Goal: Information Seeking & Learning: Learn about a topic

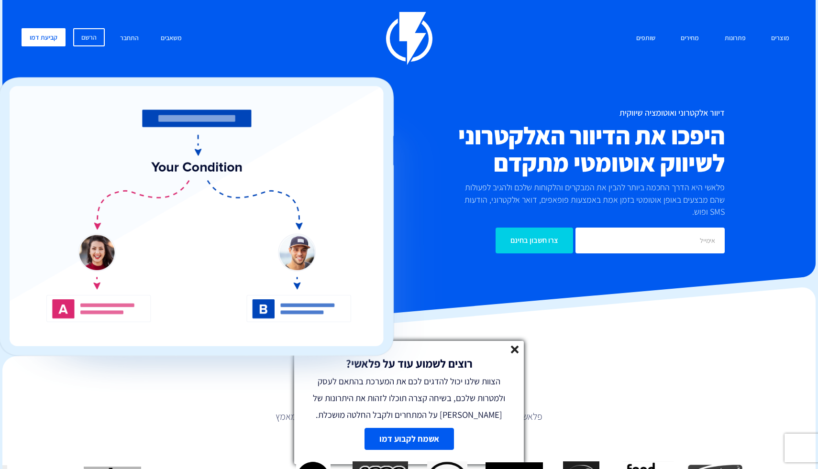
click at [516, 349] on line at bounding box center [514, 349] width 7 height 7
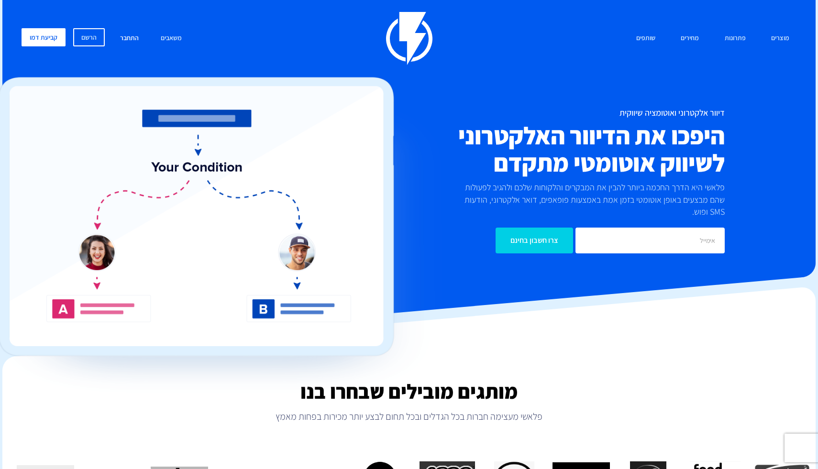
click at [135, 41] on link "התחבר" at bounding box center [129, 38] width 33 height 21
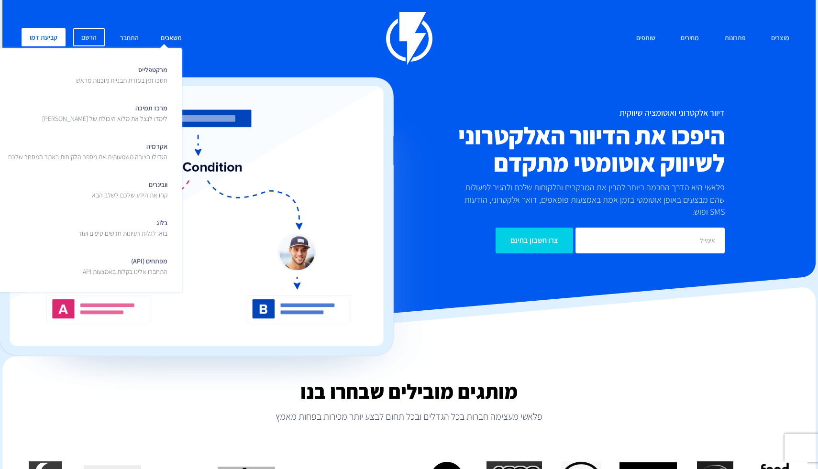
click at [183, 42] on link "משאבים" at bounding box center [171, 38] width 35 height 21
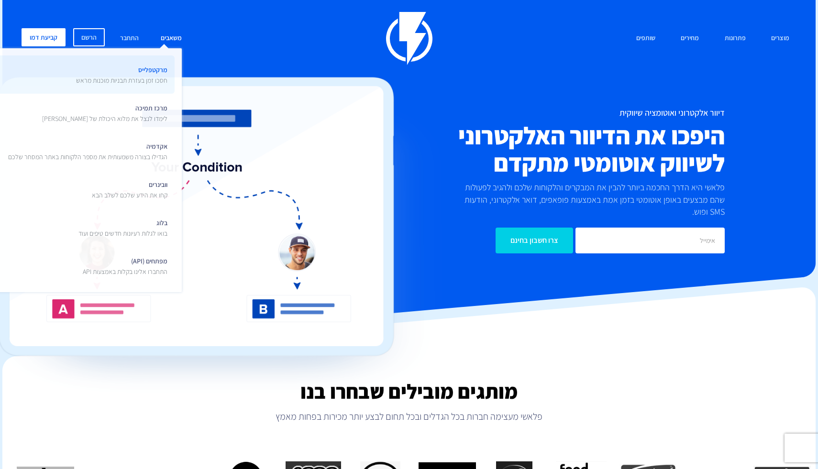
click at [158, 76] on p "חסכו זמן בעזרת תבניות מוכנות מראש" at bounding box center [121, 81] width 91 height 10
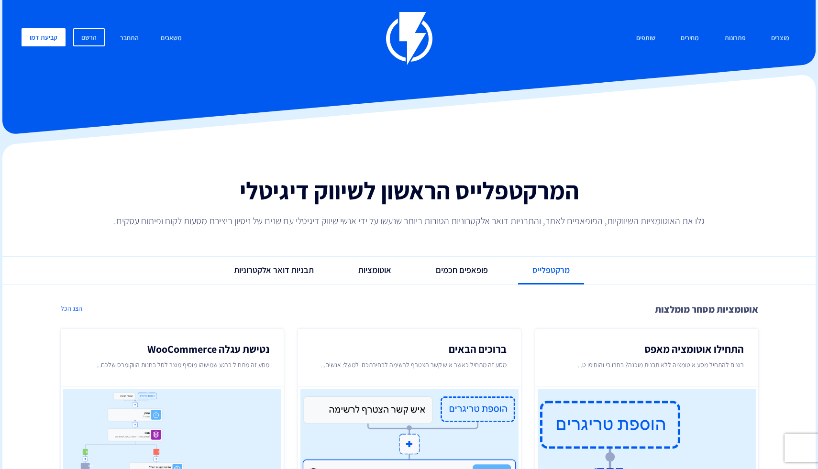
click at [182, 81] on div at bounding box center [408, 40] width 813 height 191
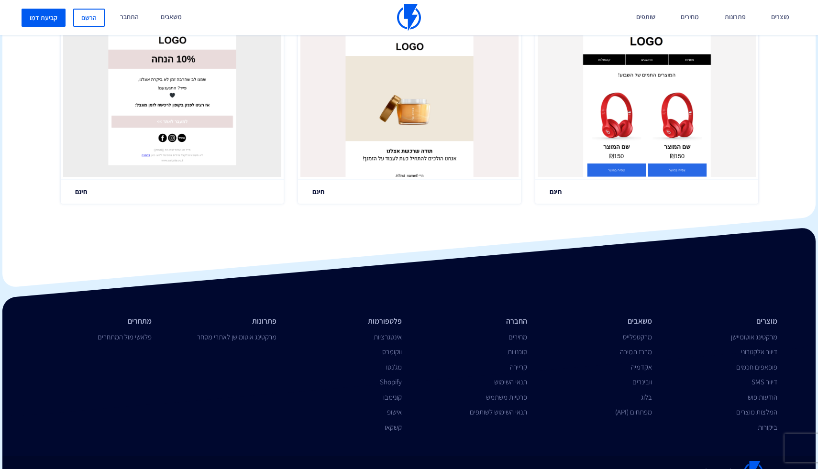
scroll to position [1793, 0]
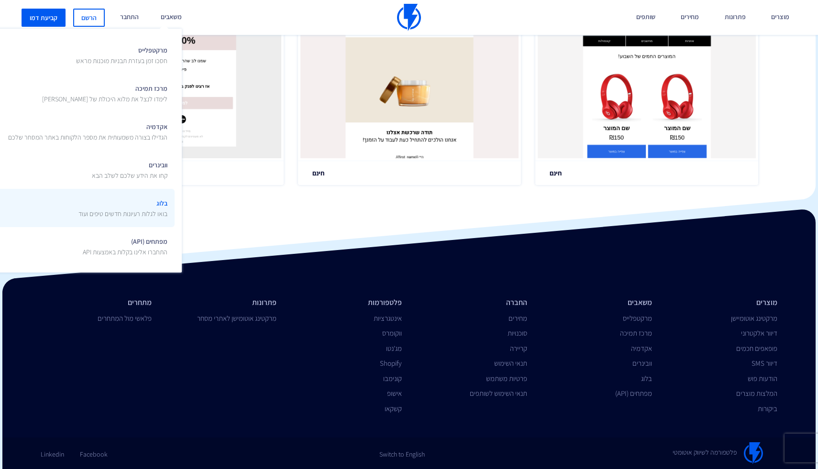
click at [125, 213] on p "בואו לגלות רעיונות חדשים טיפים ועוד" at bounding box center [122, 214] width 89 height 10
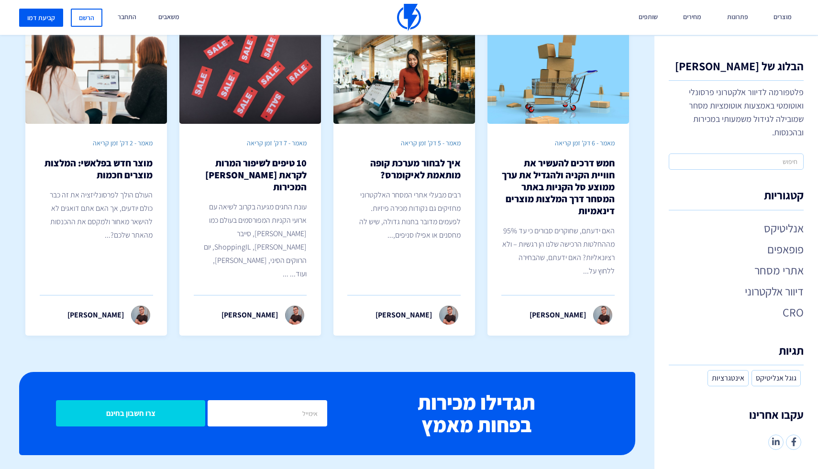
scroll to position [334, 0]
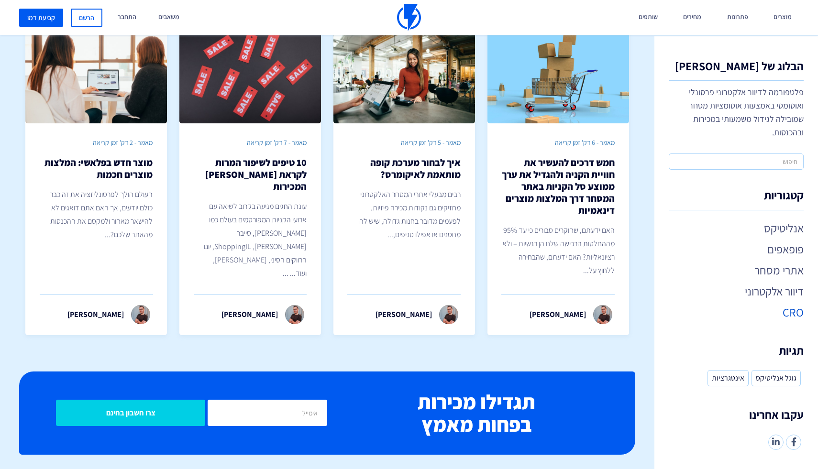
click at [791, 311] on link "CRO" at bounding box center [736, 312] width 135 height 16
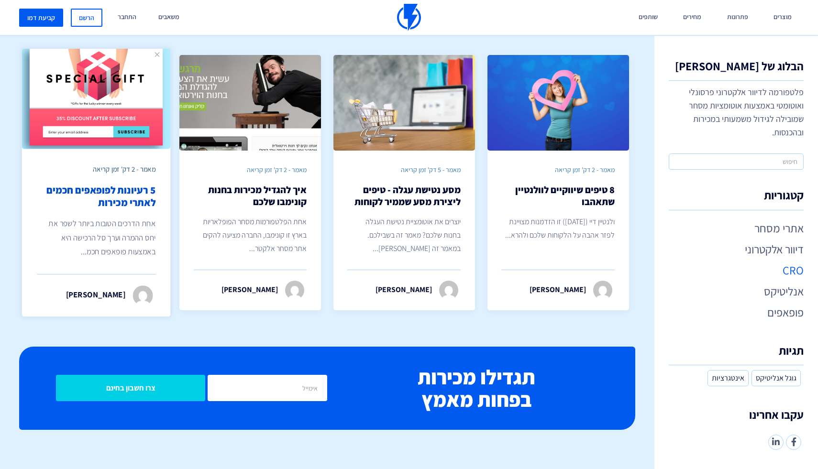
click at [111, 209] on div "מאמר - 2 דק' זמן קריאה 5 רעיונות לפופאפים חכמים לאתרי מכירות אחת הדרכים הטובות …" at bounding box center [96, 211] width 149 height 125
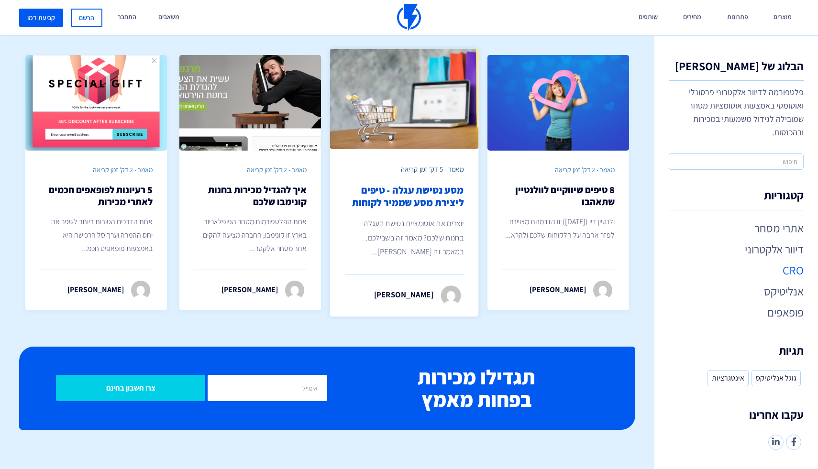
click at [451, 139] on img at bounding box center [404, 99] width 149 height 100
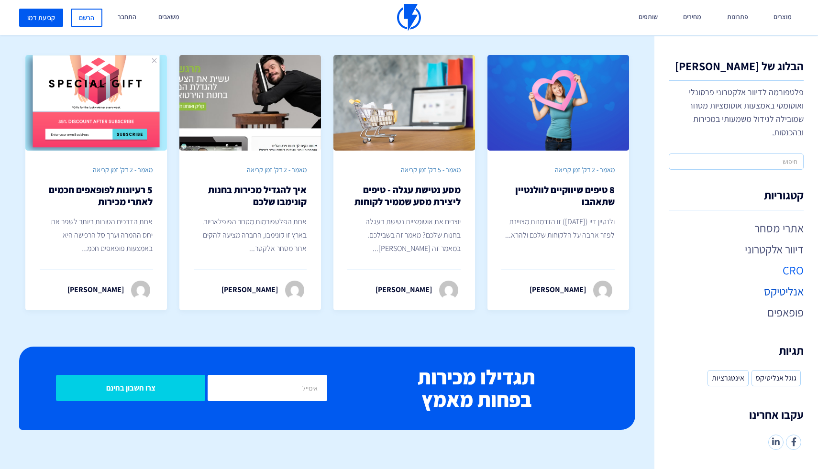
click at [753, 291] on link "אנליטיקס" at bounding box center [736, 291] width 135 height 16
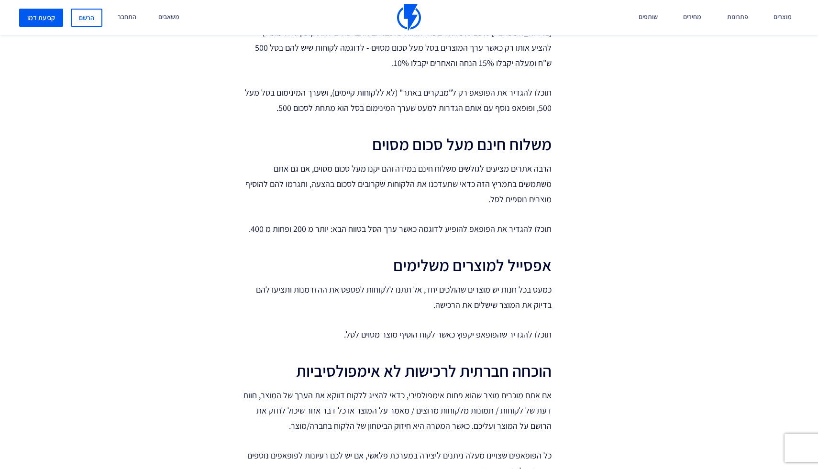
scroll to position [533, 0]
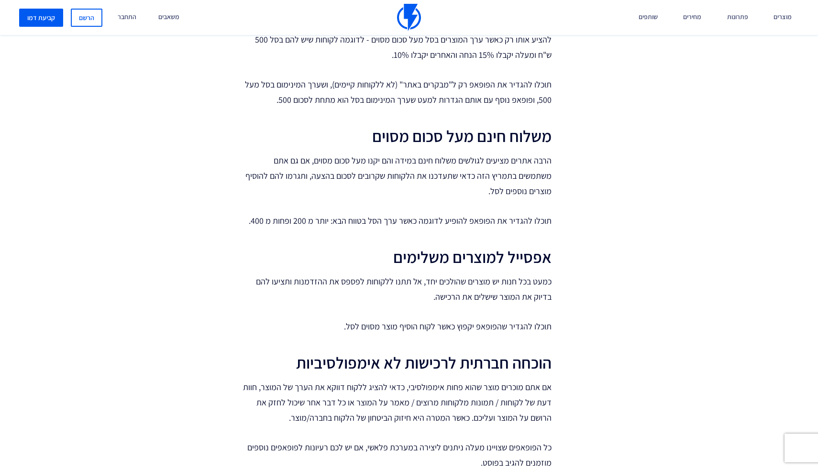
click at [527, 155] on p "הרבה אתרים מציעים לגולשים משלוח חינם במידה והם יקנו מעל סכום מסוים, אם גם אתם מ…" at bounding box center [396, 176] width 311 height 46
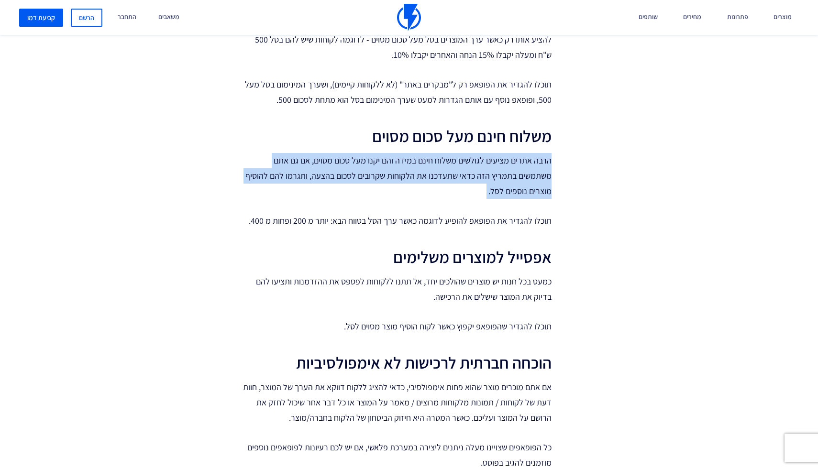
click at [527, 155] on p "הרבה אתרים מציעים לגולשים משלוח חינם במידה והם יקנו מעל סכום מסוים, אם גם אתם מ…" at bounding box center [396, 176] width 311 height 46
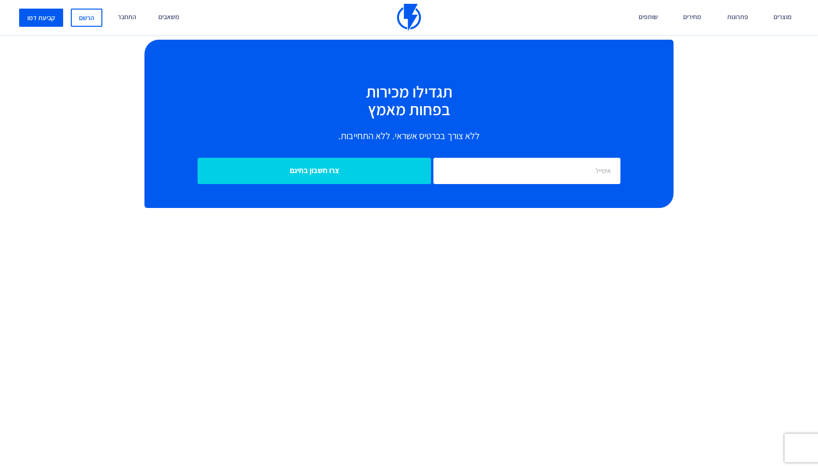
scroll to position [1030, 0]
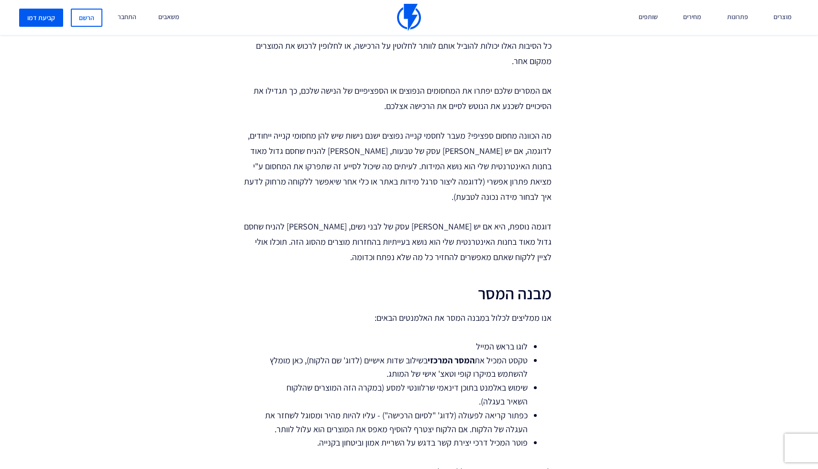
scroll to position [679, 0]
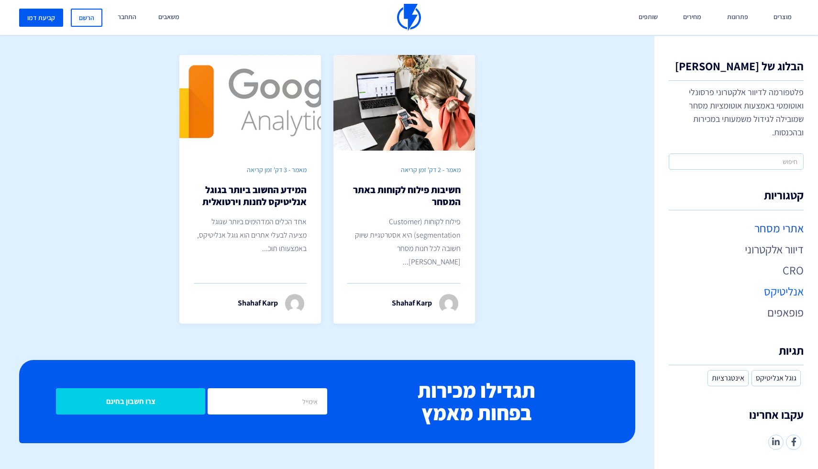
click at [786, 229] on link "אתרי מסחר" at bounding box center [736, 228] width 135 height 16
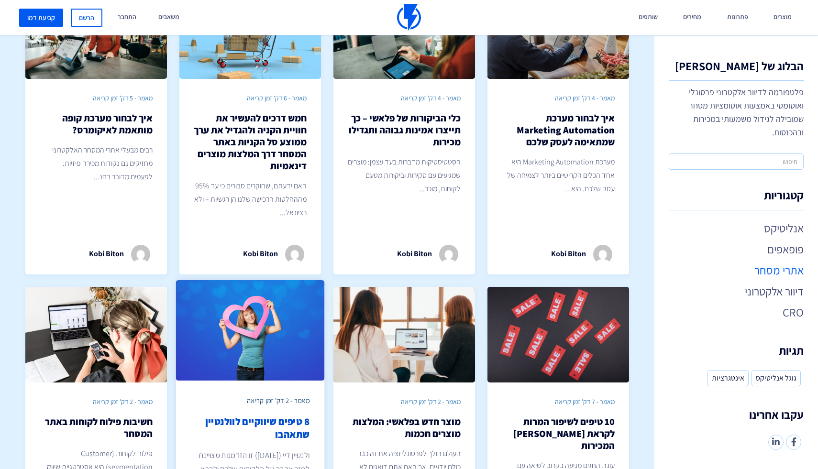
scroll to position [81, 0]
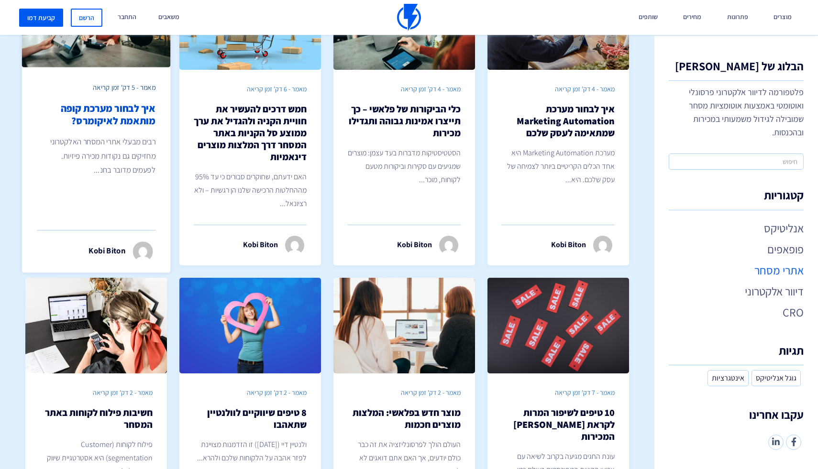
click at [107, 178] on div "מאמר - 5 דק' זמן קריאה איך לבחור מערכת קופה מותאמת לאיקומרס? רבים מבעלי אתרי המ…" at bounding box center [96, 129] width 149 height 125
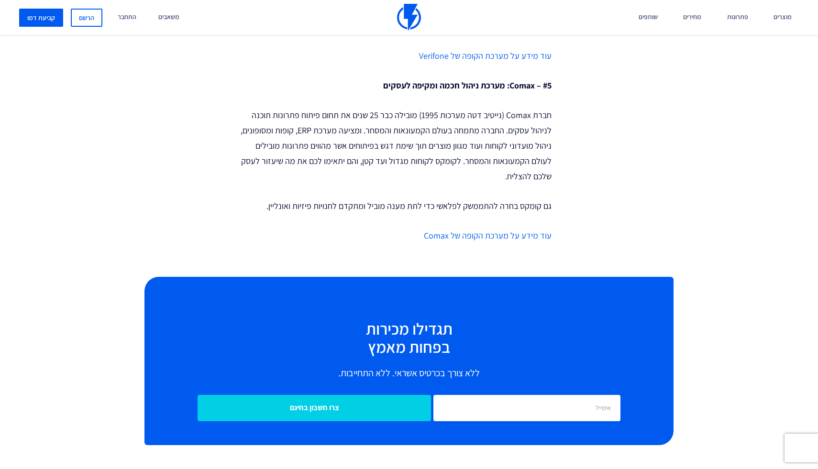
scroll to position [1991, 0]
